Goal: Information Seeking & Learning: Compare options

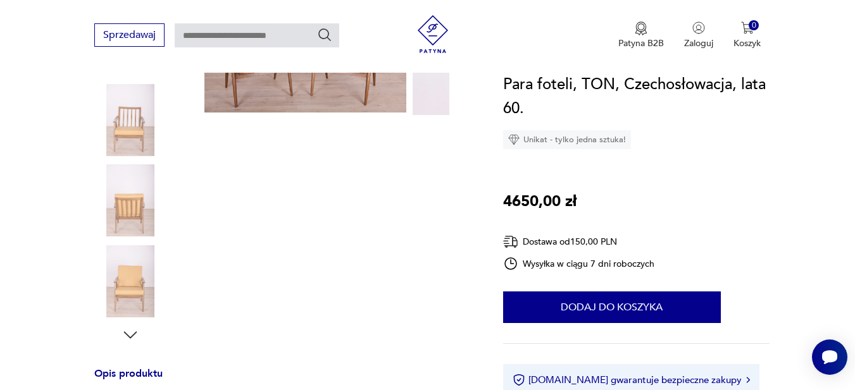
scroll to position [253, 0]
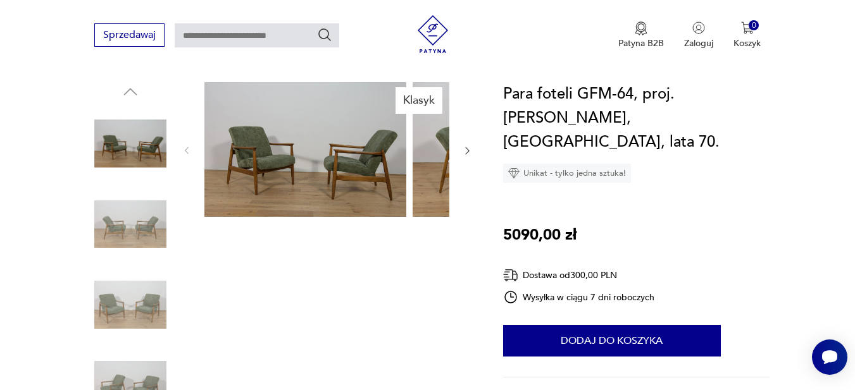
click at [141, 252] on img at bounding box center [130, 224] width 72 height 72
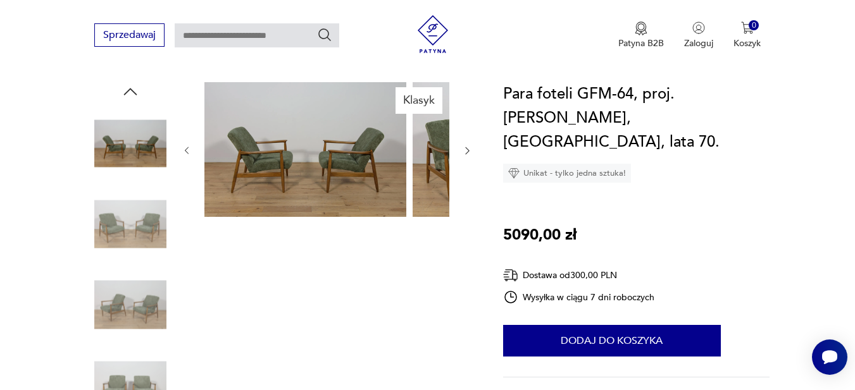
click at [130, 328] on img at bounding box center [130, 305] width 72 height 72
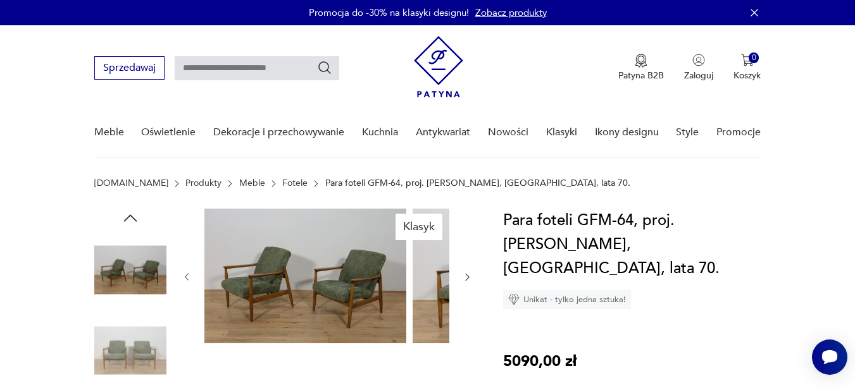
click at [282, 188] on link "Fotele" at bounding box center [294, 183] width 25 height 10
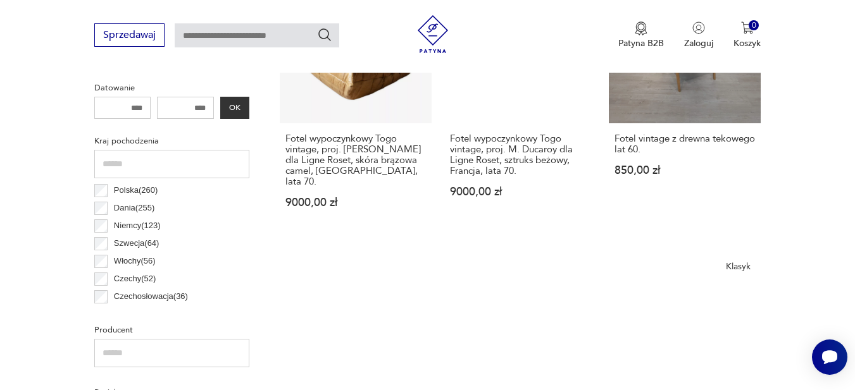
scroll to position [759, 0]
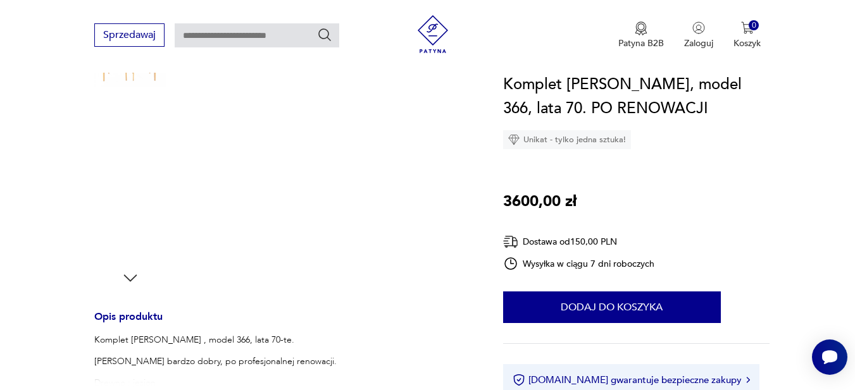
scroll to position [316, 0]
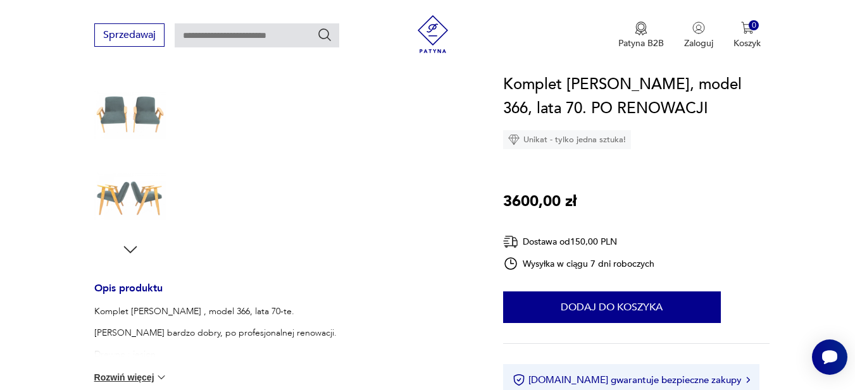
click at [121, 259] on icon "button" at bounding box center [130, 249] width 19 height 19
click at [94, 211] on img at bounding box center [130, 196] width 72 height 72
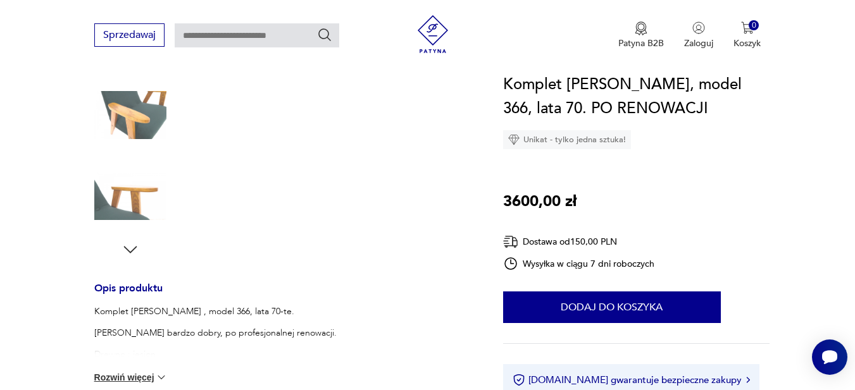
click at [111, 136] on img at bounding box center [130, 115] width 72 height 72
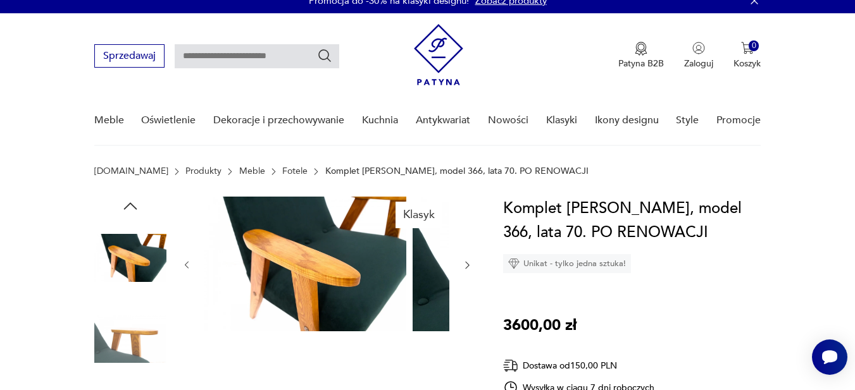
scroll to position [0, 0]
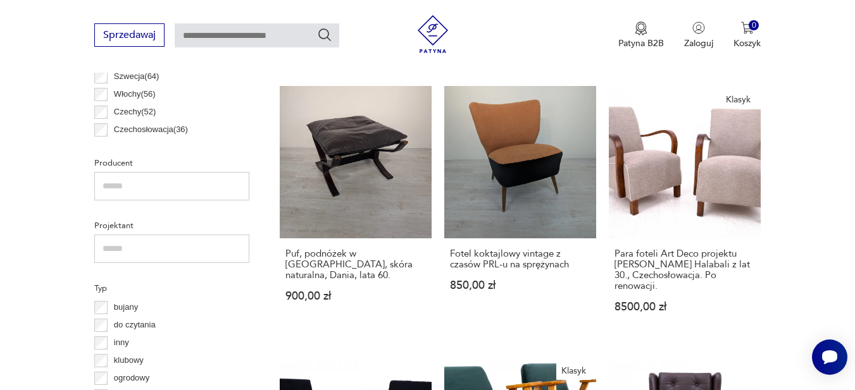
scroll to position [794, 0]
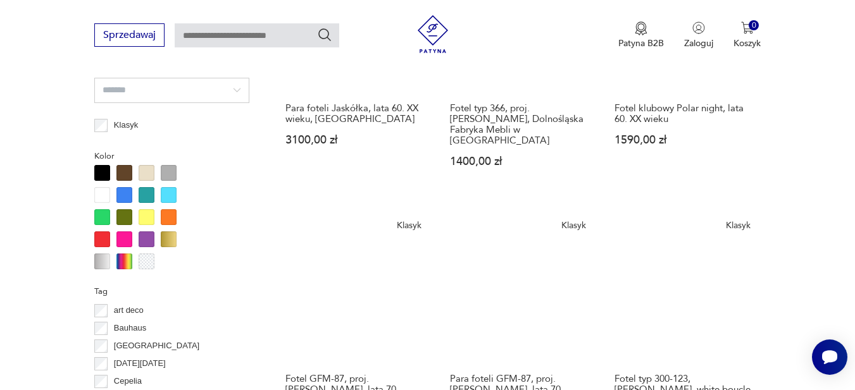
scroll to position [1338, 0]
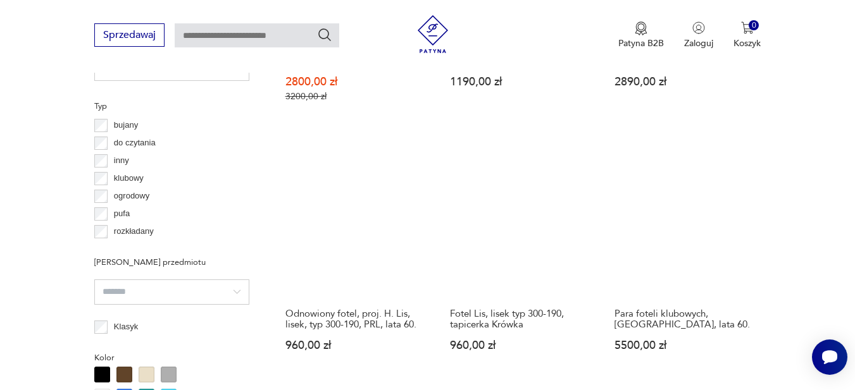
scroll to position [959, 0]
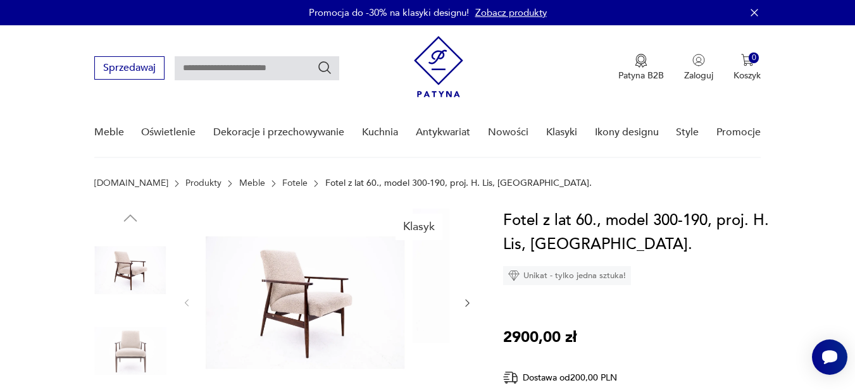
scroll to position [63, 0]
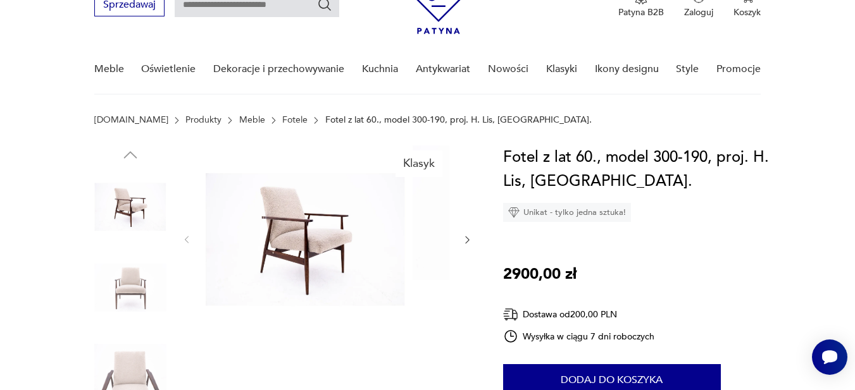
click at [462, 245] on icon "button" at bounding box center [467, 240] width 11 height 11
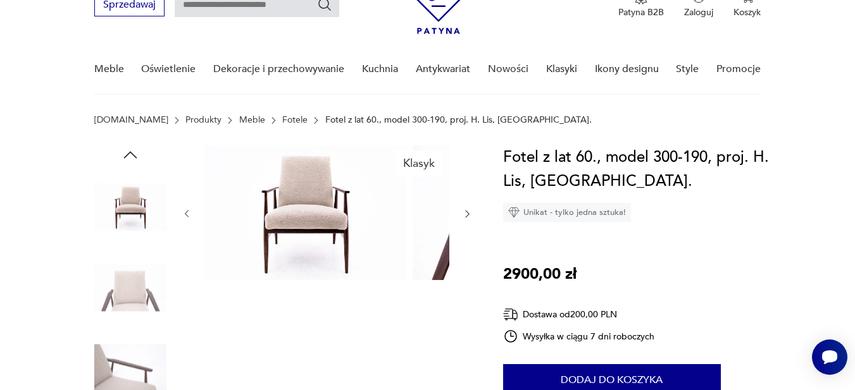
click at [413, 250] on div at bounding box center [327, 213] width 291 height 137
click at [462, 219] on icon "button" at bounding box center [467, 214] width 11 height 11
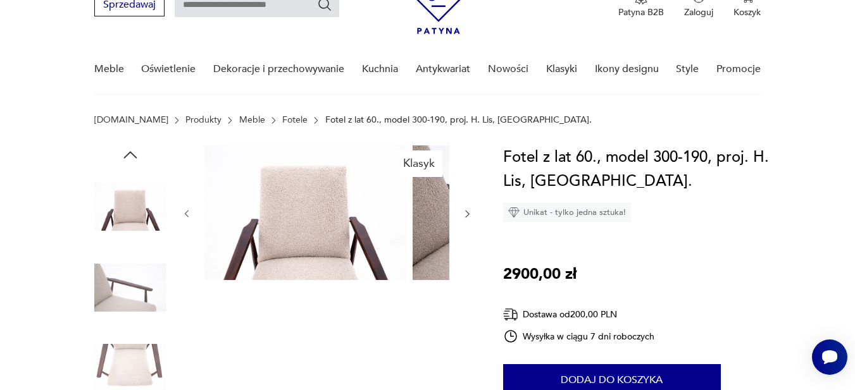
click at [462, 219] on icon "button" at bounding box center [467, 214] width 11 height 11
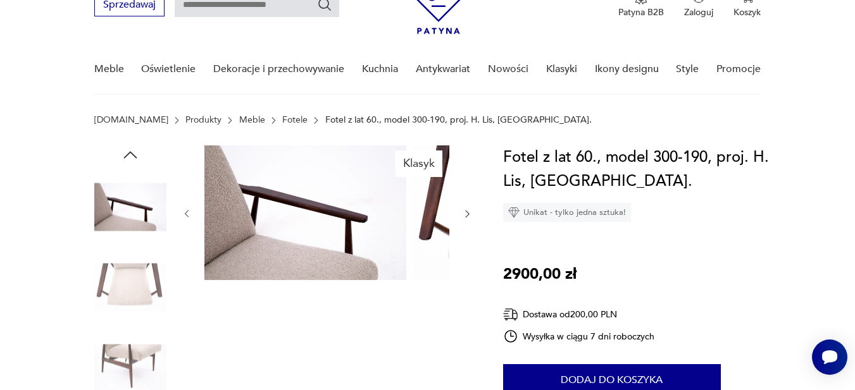
click at [462, 219] on icon "button" at bounding box center [467, 214] width 11 height 11
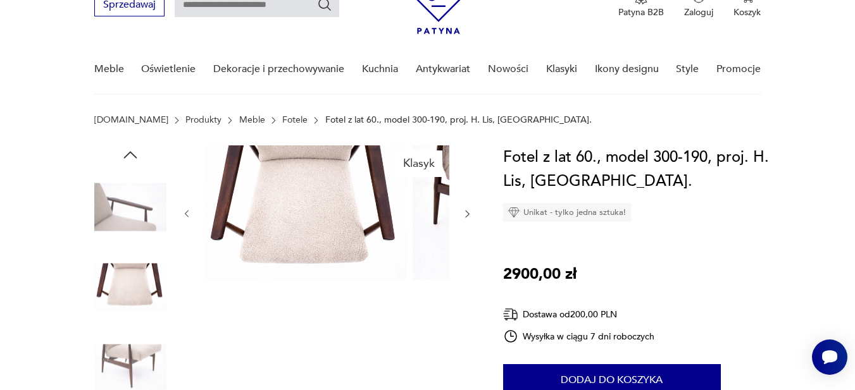
click at [462, 219] on icon "button" at bounding box center [467, 214] width 11 height 11
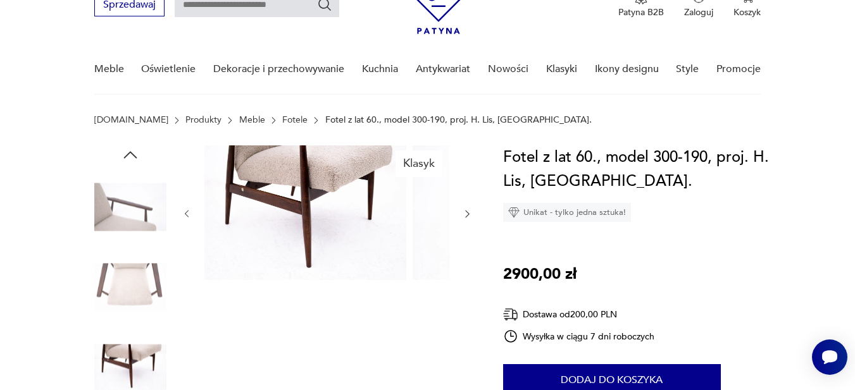
click at [462, 219] on icon "button" at bounding box center [467, 214] width 11 height 11
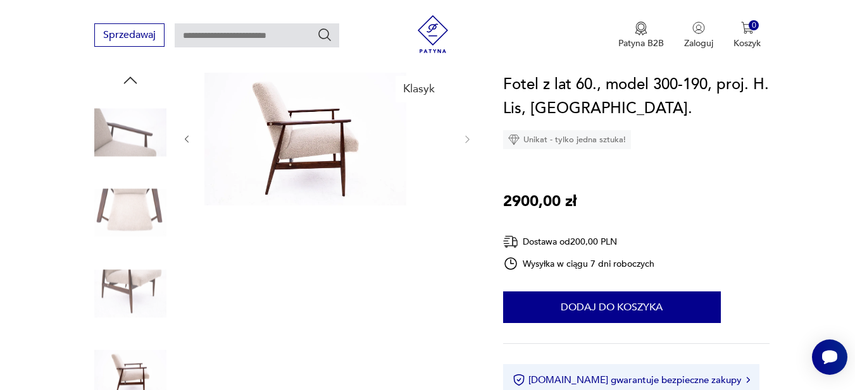
scroll to position [190, 0]
